Goal: Transaction & Acquisition: Purchase product/service

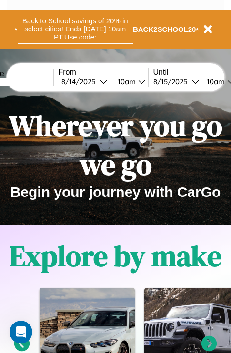
click at [75, 29] on button "Back to School savings of 20% in select cities! Ends [DATE] 10am PT. Use code:" at bounding box center [75, 29] width 115 height 30
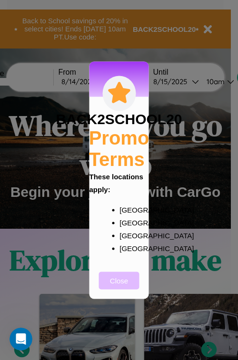
click at [119, 287] on button "Close" at bounding box center [119, 281] width 40 height 18
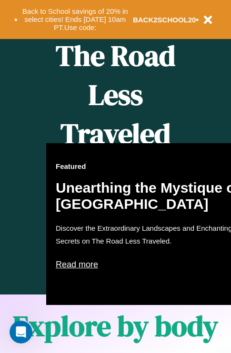
scroll to position [389, 0]
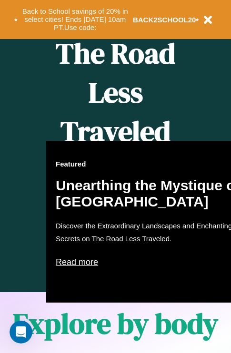
click at [115, 177] on div "Featured Unearthing the Mystique of [GEOGRAPHIC_DATA] Discover the Extraordinar…" at bounding box center [150, 222] width 209 height 162
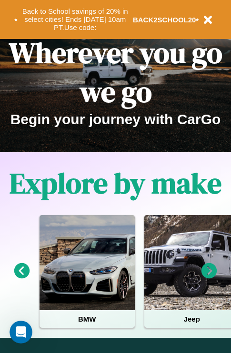
scroll to position [0, 0]
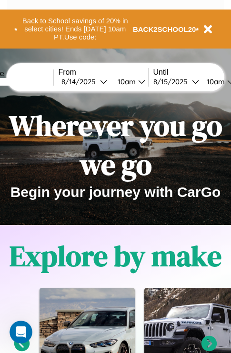
click at [32, 81] on input "text" at bounding box center [17, 82] width 71 height 8
type input "******"
click at [95, 81] on div "[DATE]" at bounding box center [80, 81] width 39 height 9
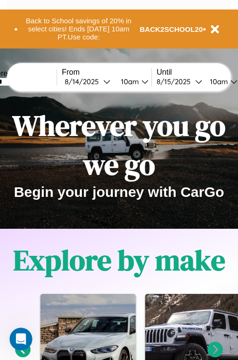
select select "*"
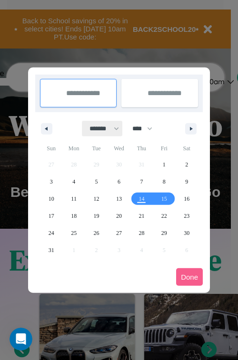
click at [100, 129] on select "******* ******** ***** ***** *** **** **** ****** ********* ******* ******** **…" at bounding box center [102, 129] width 40 height 16
click at [147, 129] on select "**** **** **** **** **** **** **** **** **** **** **** **** **** **** **** ****…" at bounding box center [142, 129] width 29 height 16
select select "****"
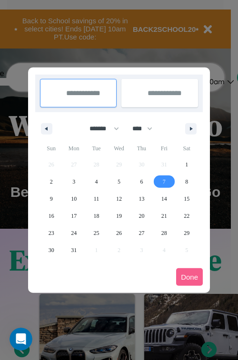
click at [164, 181] on span "7" at bounding box center [164, 181] width 3 height 17
type input "**********"
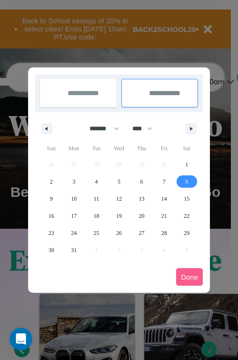
click at [187, 181] on span "8" at bounding box center [186, 181] width 3 height 17
type input "**********"
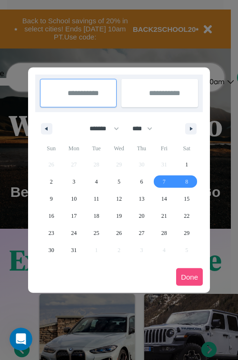
click at [189, 277] on button "Done" at bounding box center [189, 277] width 27 height 18
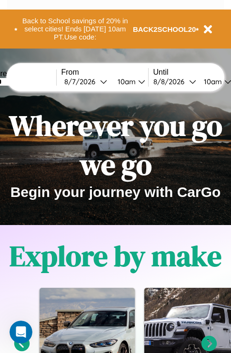
scroll to position [0, 32]
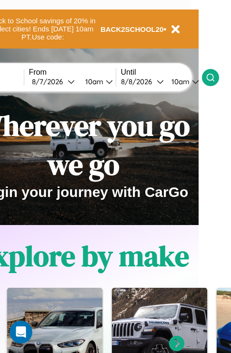
click at [215, 77] on icon at bounding box center [211, 78] width 10 height 10
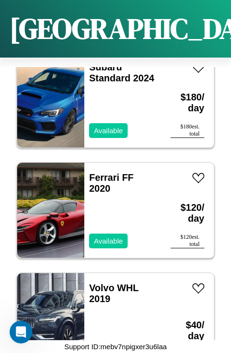
scroll to position [3680, 0]
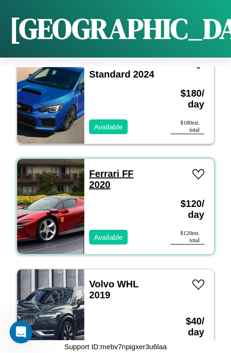
click at [101, 169] on link "Ferrari FF 2020" at bounding box center [111, 179] width 44 height 21
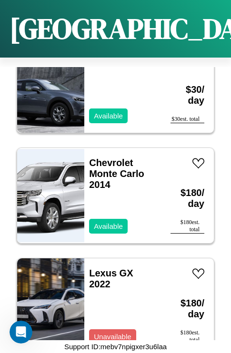
scroll to position [6110, 0]
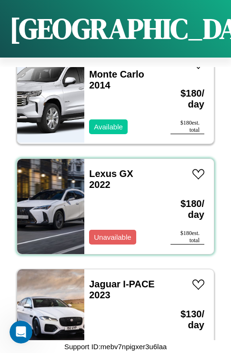
click at [112, 201] on div "Lexus GX 2022 Unavailable" at bounding box center [122, 206] width 77 height 95
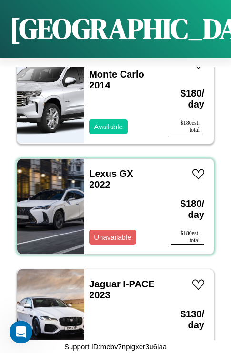
click at [112, 201] on div "Lexus GX 2022 Unavailable" at bounding box center [122, 206] width 77 height 95
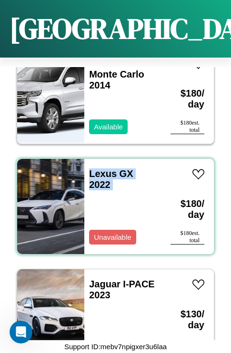
click at [112, 201] on div "Lexus GX 2022 Unavailable" at bounding box center [122, 206] width 77 height 95
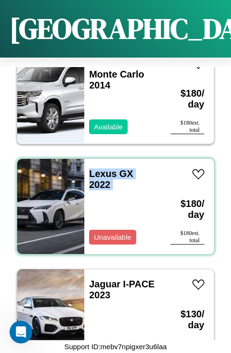
click at [112, 201] on div "Lexus GX 2022 Unavailable" at bounding box center [122, 206] width 77 height 95
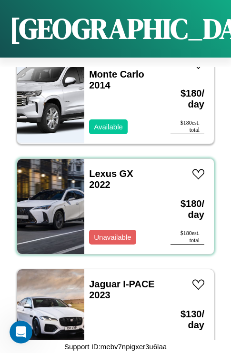
click at [112, 201] on div "Lexus GX 2022 Unavailable" at bounding box center [122, 206] width 77 height 95
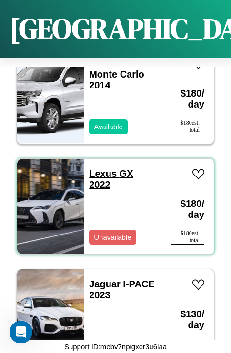
click at [100, 169] on link "Lexus GX 2022" at bounding box center [111, 179] width 44 height 21
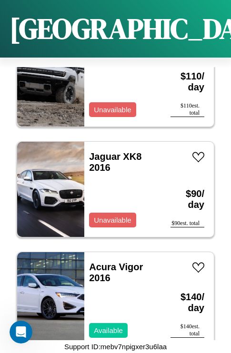
scroll to position [2245, 0]
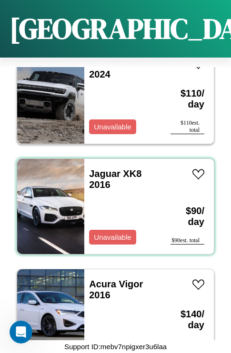
click at [112, 201] on div "Jaguar XK8 2016 Unavailable" at bounding box center [122, 206] width 77 height 95
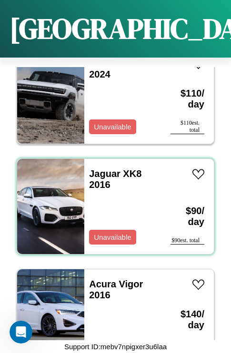
click at [112, 201] on div "Jaguar XK8 2016 Unavailable" at bounding box center [122, 206] width 77 height 95
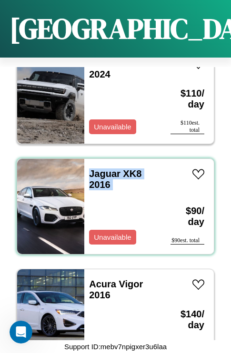
click at [112, 201] on div "Jaguar XK8 2016 Unavailable" at bounding box center [122, 206] width 77 height 95
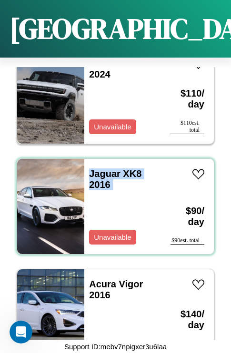
click at [112, 201] on div "Jaguar XK8 2016 Unavailable" at bounding box center [122, 206] width 77 height 95
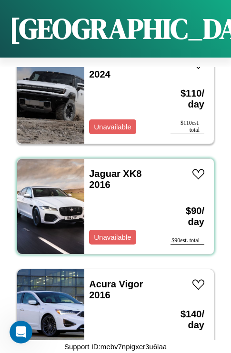
click at [112, 201] on div "Jaguar XK8 2016 Unavailable" at bounding box center [122, 206] width 77 height 95
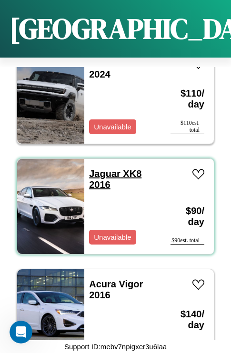
click at [102, 169] on link "Jaguar XK8 2016" at bounding box center [115, 179] width 52 height 21
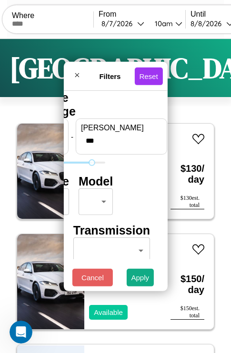
type input "***"
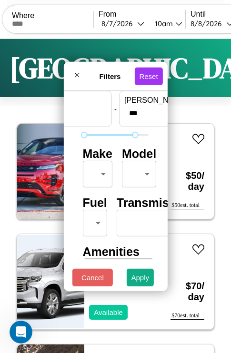
scroll to position [28, 0]
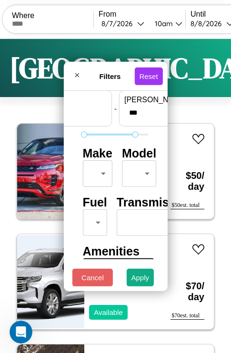
type input "**"
click at [96, 171] on body "CarGo Where From [DATE] 10am Until [DATE] 10am Become a Host Login Sign Up Bost…" at bounding box center [115, 196] width 231 height 393
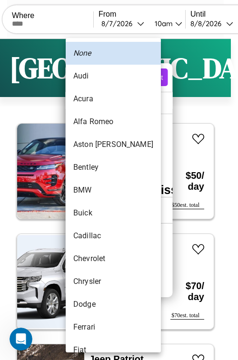
click at [95, 190] on li "BMW" at bounding box center [113, 190] width 95 height 23
type input "***"
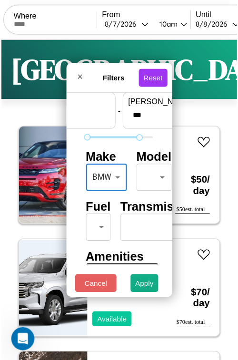
scroll to position [28, 3]
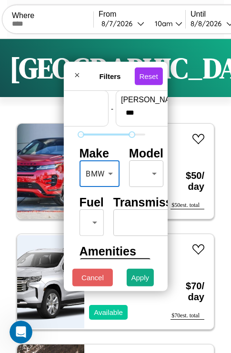
click at [144, 171] on body "CarGo Where From [DATE] 10am Until [DATE] 10am Become a Host Login Sign Up Bost…" at bounding box center [115, 196] width 231 height 393
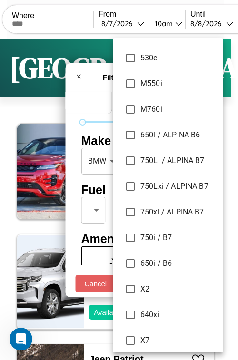
scroll to position [4844, 0]
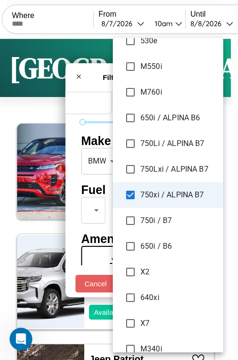
click at [144, 284] on li "X2" at bounding box center [168, 272] width 110 height 26
type input "**********"
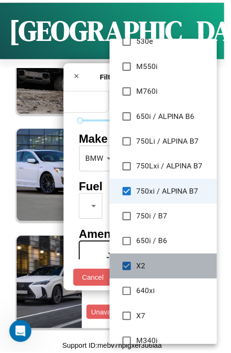
scroll to position [4674, 0]
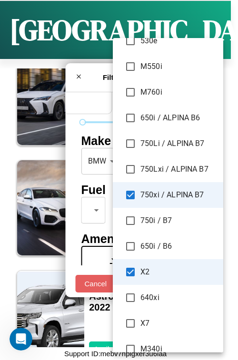
click at [102, 175] on div at bounding box center [119, 180] width 238 height 360
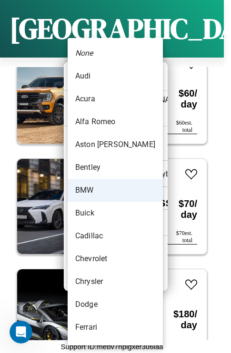
scroll to position [38, 0]
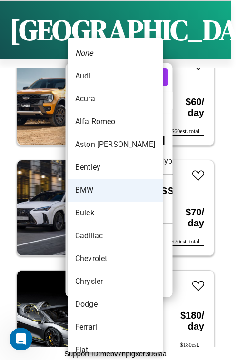
click at [100, 175] on li "Bentley" at bounding box center [115, 167] width 95 height 23
type input "*******"
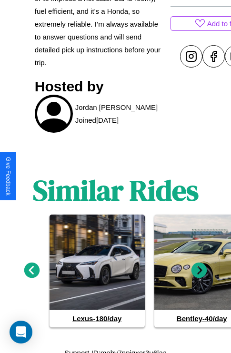
scroll to position [445, 0]
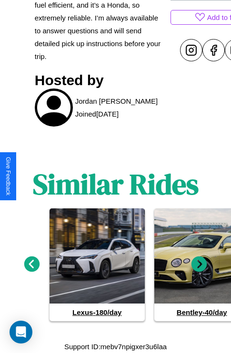
click at [199, 265] on icon at bounding box center [199, 265] width 16 height 16
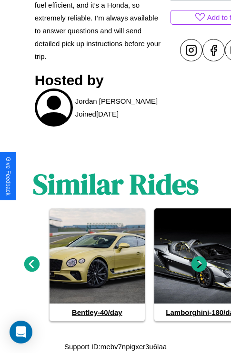
click at [199, 265] on icon at bounding box center [199, 265] width 16 height 16
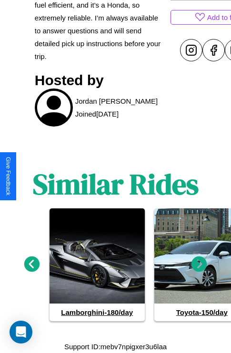
click at [31, 265] on icon at bounding box center [32, 265] width 16 height 16
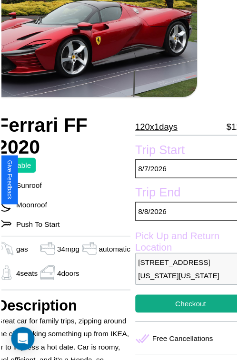
scroll to position [86, 40]
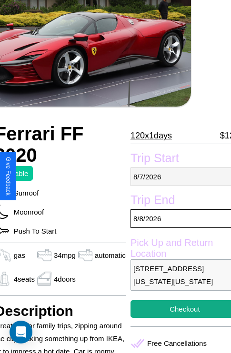
click at [177, 177] on p "8 / 7 / 2026" at bounding box center [184, 177] width 109 height 19
select select "*"
select select "****"
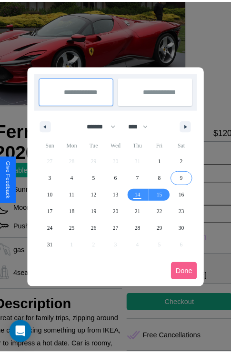
scroll to position [0, 40]
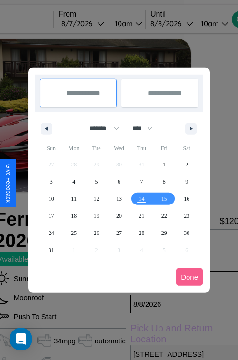
click at [96, 23] on div at bounding box center [119, 180] width 238 height 360
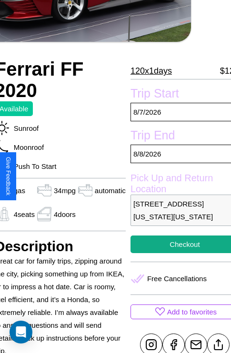
scroll to position [231, 40]
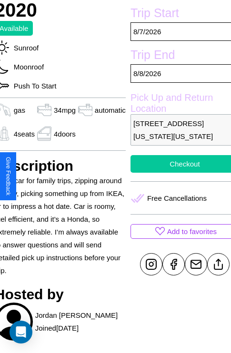
click at [177, 173] on button "Checkout" at bounding box center [184, 164] width 109 height 18
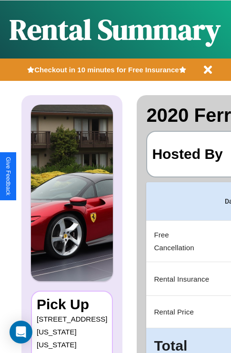
scroll to position [0, 194]
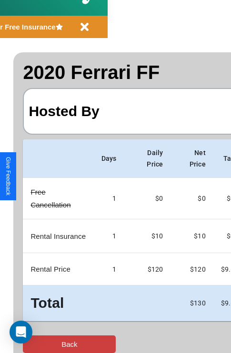
click at [46, 344] on button "Back" at bounding box center [69, 345] width 93 height 18
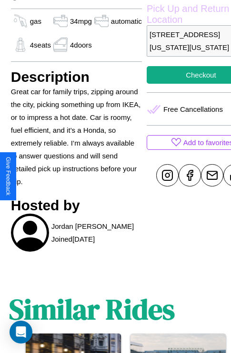
scroll to position [331, 30]
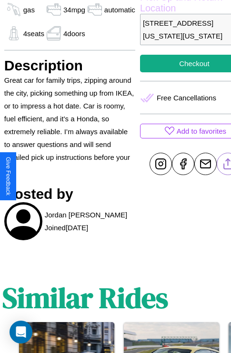
click at [228, 166] on line at bounding box center [228, 162] width 0 height 7
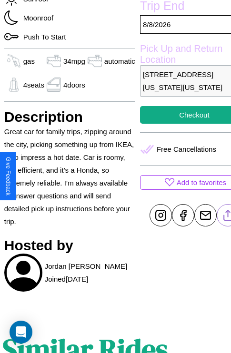
scroll to position [231, 40]
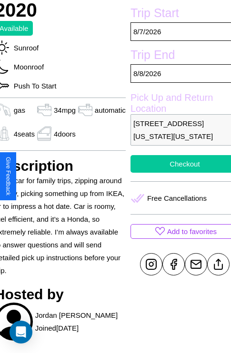
click at [177, 173] on button "Checkout" at bounding box center [184, 164] width 109 height 18
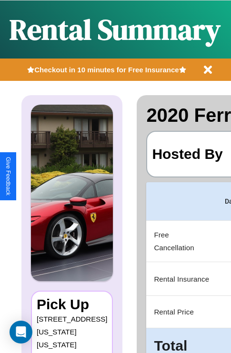
scroll to position [0, 194]
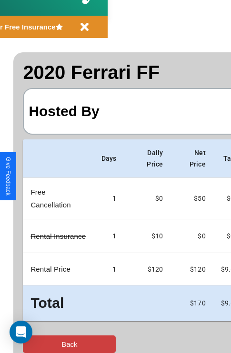
click at [46, 344] on button "Back" at bounding box center [69, 345] width 93 height 18
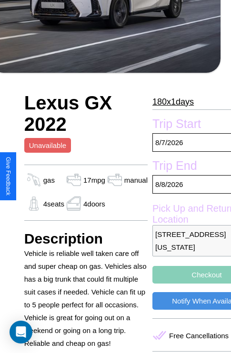
scroll to position [304, 23]
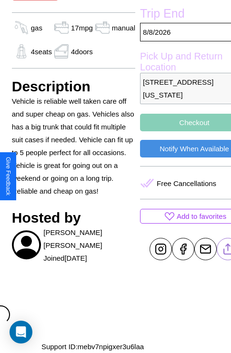
click at [228, 249] on line at bounding box center [228, 247] width 0 height 7
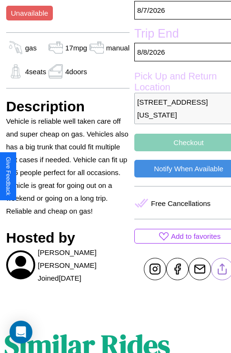
scroll to position [250, 32]
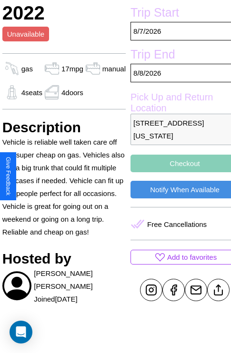
click at [177, 172] on button "Checkout" at bounding box center [184, 164] width 109 height 18
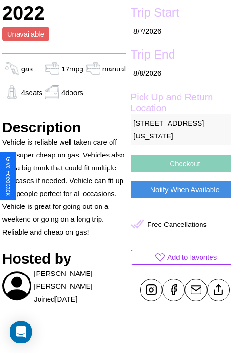
click at [177, 172] on button "Checkout" at bounding box center [184, 164] width 109 height 18
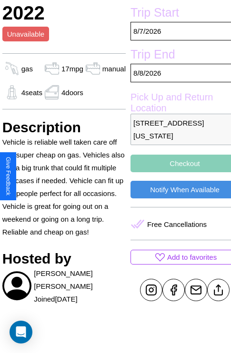
click at [177, 172] on button "Checkout" at bounding box center [184, 164] width 109 height 18
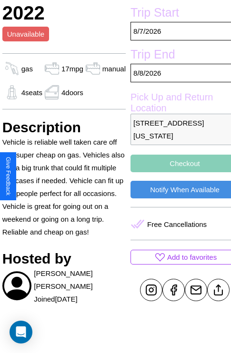
click at [177, 172] on button "Checkout" at bounding box center [184, 164] width 109 height 18
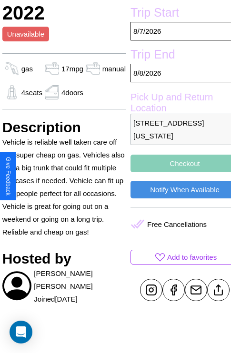
click at [177, 172] on button "Checkout" at bounding box center [184, 164] width 109 height 18
